Goal: Information Seeking & Learning: Find contact information

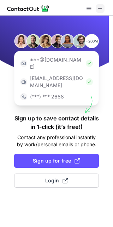
click at [100, 9] on span at bounding box center [101, 9] width 6 height 6
click at [99, 8] on span at bounding box center [101, 9] width 6 height 6
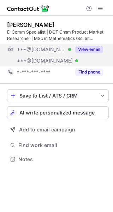
scroll to position [154, 113]
click at [67, 49] on div "***@gmail.com Verified" at bounding box center [44, 49] width 54 height 6
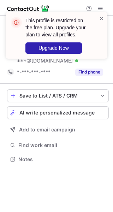
click at [68, 56] on div "This profile is restricted on the free plan. Upgrade your plan to view all prof…" at bounding box center [56, 38] width 113 height 66
click at [62, 40] on div "This profile is restricted on the free plan. Upgrade your plan to view all prof…" at bounding box center [57, 35] width 65 height 37
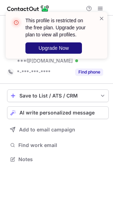
click at [63, 45] on span "Upgrade Now" at bounding box center [54, 48] width 30 height 6
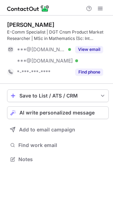
scroll to position [154, 113]
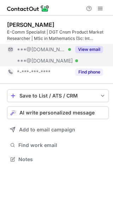
click at [54, 48] on div "***@gmail.com Verified" at bounding box center [44, 49] width 54 height 6
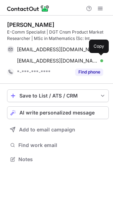
click at [58, 58] on span "mpan_prof@yahoo.com" at bounding box center [57, 61] width 81 height 6
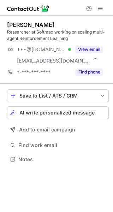
scroll to position [154, 113]
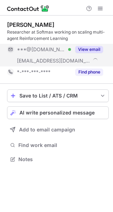
click at [69, 58] on div "***@softmax.com" at bounding box center [44, 61] width 54 height 6
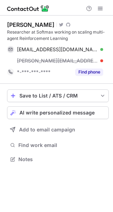
click at [67, 64] on span "subhojeet.pramanik@softmax.com" at bounding box center [57, 61] width 81 height 6
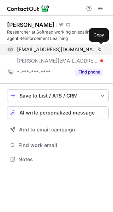
click at [70, 47] on span "subhojeetpramanik@gmail.com" at bounding box center [57, 49] width 81 height 6
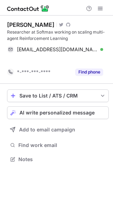
scroll to position [143, 113]
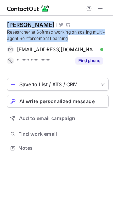
drag, startPoint x: 72, startPoint y: 38, endPoint x: 7, endPoint y: 24, distance: 67.2
click at [7, 24] on div "Subhojeet Pramanik Visit Twitter profile Visit Github profile Researcher at Sof…" at bounding box center [56, 87] width 113 height 143
copy div "Subhojeet Pramanik Visit Twitter profile Visit Github profile Researcher at Sof…"
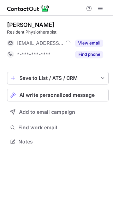
scroll to position [4, 4]
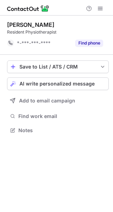
scroll to position [125, 113]
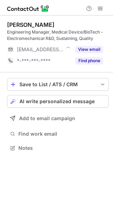
scroll to position [143, 113]
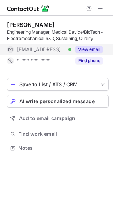
click at [42, 47] on span "[EMAIL_ADDRESS][DOMAIN_NAME]" at bounding box center [41, 49] width 49 height 6
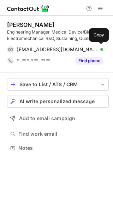
click at [42, 47] on span "[EMAIL_ADDRESS][DOMAIN_NAME]" at bounding box center [57, 49] width 81 height 6
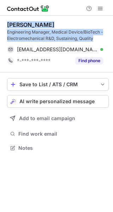
drag, startPoint x: 98, startPoint y: 38, endPoint x: 6, endPoint y: 17, distance: 94.1
click at [6, 17] on div "[PERSON_NAME] Engineering Manager, Medical Device/BioTech - Electromechanical R…" at bounding box center [56, 87] width 113 height 143
copy div "[PERSON_NAME] Engineering Manager, Medical Device/BioTech - Electromechanical R…"
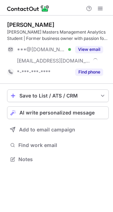
scroll to position [154, 113]
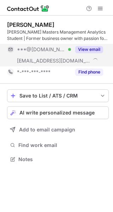
click at [55, 62] on span "[EMAIL_ADDRESS][DOMAIN_NAME]" at bounding box center [54, 61] width 74 height 6
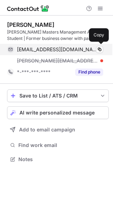
click at [51, 51] on span "[EMAIL_ADDRESS][DOMAIN_NAME]" at bounding box center [57, 49] width 81 height 6
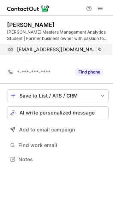
scroll to position [143, 113]
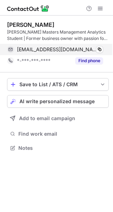
click at [52, 51] on span "[EMAIL_ADDRESS][DOMAIN_NAME]" at bounding box center [57, 49] width 81 height 6
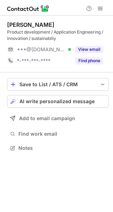
scroll to position [143, 113]
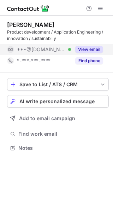
click at [77, 49] on button "View email" at bounding box center [89, 49] width 28 height 7
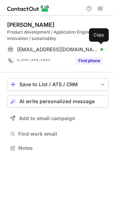
click at [77, 49] on span "[EMAIL_ADDRESS][DOMAIN_NAME]" at bounding box center [57, 49] width 81 height 6
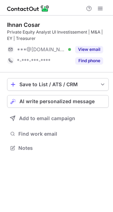
scroll to position [143, 113]
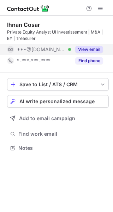
click at [50, 48] on span "***@[DOMAIN_NAME]" at bounding box center [41, 49] width 49 height 6
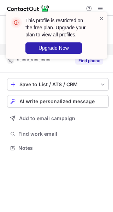
click at [50, 48] on div "This profile is restricted on the free plan. Upgrade your plan to view all prof…" at bounding box center [56, 38] width 113 height 66
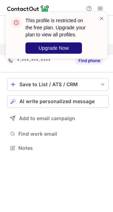
click at [50, 48] on span "Upgrade Now" at bounding box center [54, 48] width 30 height 6
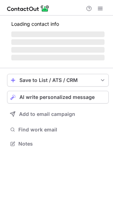
scroll to position [143, 113]
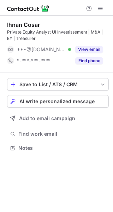
click at [83, 40] on div "Private Equity Analyst UI Investissement | M&A | EY | Treasurer" at bounding box center [58, 35] width 102 height 13
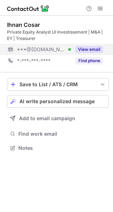
click at [85, 51] on button "View email" at bounding box center [89, 49] width 28 height 7
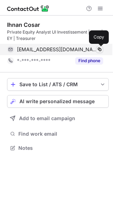
click at [98, 50] on span at bounding box center [100, 50] width 6 height 6
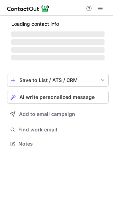
scroll to position [154, 113]
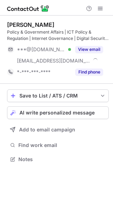
scroll to position [154, 113]
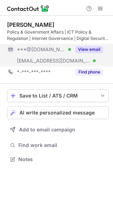
click at [80, 53] on div "View email" at bounding box center [87, 49] width 32 height 11
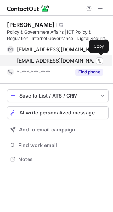
click at [80, 60] on span "[EMAIL_ADDRESS][DOMAIN_NAME]" at bounding box center [57, 61] width 81 height 6
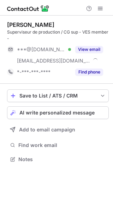
scroll to position [154, 113]
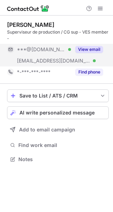
click at [48, 57] on div "***@digitalbananastudio.com Verified" at bounding box center [39, 60] width 64 height 11
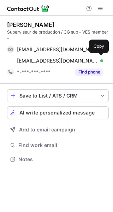
click at [49, 60] on span "mroyer@digitalbananastudio.com" at bounding box center [57, 61] width 81 height 6
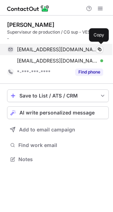
click at [58, 53] on div "mattroyer@gmail.com Verified Copy" at bounding box center [55, 49] width 96 height 11
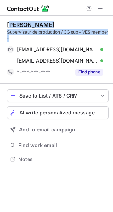
drag, startPoint x: 28, startPoint y: 33, endPoint x: 10, endPoint y: 23, distance: 19.9
click at [10, 23] on div "Matthieu Royer Superviseur de production / CG sup - VES member -" at bounding box center [58, 31] width 102 height 20
copy div "Matthieu Royer Superviseur de production / CG sup - VES member -"
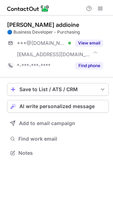
scroll to position [148, 113]
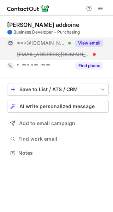
click at [50, 47] on div "***@[DOMAIN_NAME] Verified" at bounding box center [39, 42] width 64 height 11
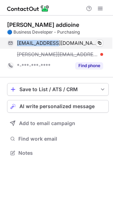
click at [50, 47] on div "macleodmanager@gmail.com Verified Copy" at bounding box center [55, 42] width 96 height 11
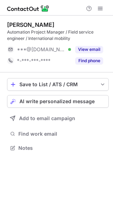
scroll to position [143, 113]
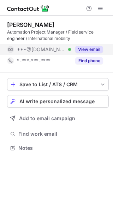
click at [70, 48] on div "***@[DOMAIN_NAME] Verified" at bounding box center [44, 49] width 54 height 6
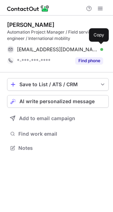
click at [70, 48] on div "[EMAIL_ADDRESS][DOMAIN_NAME] Verified" at bounding box center [60, 49] width 86 height 6
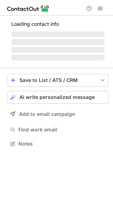
scroll to position [154, 113]
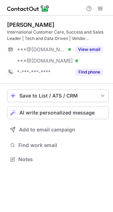
click at [65, 44] on div "***@[DOMAIN_NAME] Verified" at bounding box center [39, 49] width 64 height 11
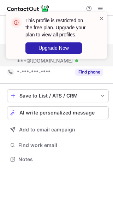
click at [67, 56] on div "This profile is restricted on the free plan. Upgrade your plan to view all prof…" at bounding box center [56, 38] width 113 height 66
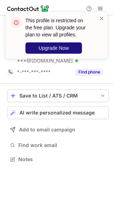
click at [64, 49] on span "Upgrade Now" at bounding box center [54, 48] width 30 height 6
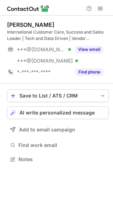
scroll to position [154, 113]
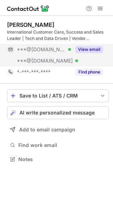
click at [54, 55] on div "***@[DOMAIN_NAME] Verified" at bounding box center [39, 60] width 64 height 11
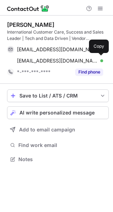
click at [54, 58] on span "[EMAIL_ADDRESS][DOMAIN_NAME]" at bounding box center [57, 61] width 81 height 6
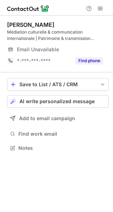
scroll to position [143, 113]
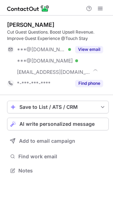
scroll to position [165, 113]
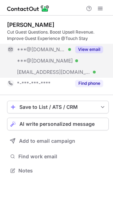
click at [64, 47] on div "***@[DOMAIN_NAME] Verified" at bounding box center [44, 49] width 54 height 6
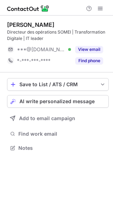
scroll to position [143, 113]
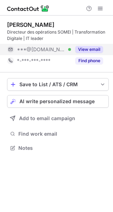
click at [58, 48] on span "***@hotmail.com" at bounding box center [41, 49] width 49 height 6
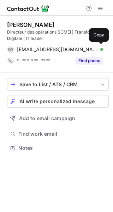
click at [58, 48] on span "atlanjp@hotmail.com" at bounding box center [57, 49] width 81 height 6
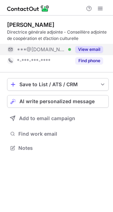
scroll to position [143, 113]
click at [50, 54] on div "***@gmail.com Verified" at bounding box center [39, 49] width 64 height 11
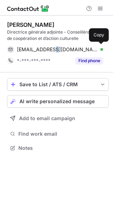
click at [50, 52] on span "chloegoupille@gmail.com" at bounding box center [57, 49] width 81 height 6
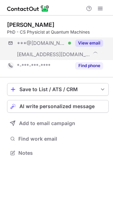
scroll to position [148, 113]
click at [57, 57] on span "[EMAIL_ADDRESS][DOMAIN_NAME]" at bounding box center [54, 54] width 74 height 6
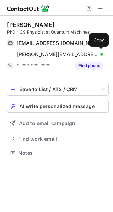
click at [57, 57] on span "[PERSON_NAME][EMAIL_ADDRESS][DOMAIN_NAME]" at bounding box center [57, 54] width 81 height 6
